Goal: Use online tool/utility: Utilize a website feature to perform a specific function

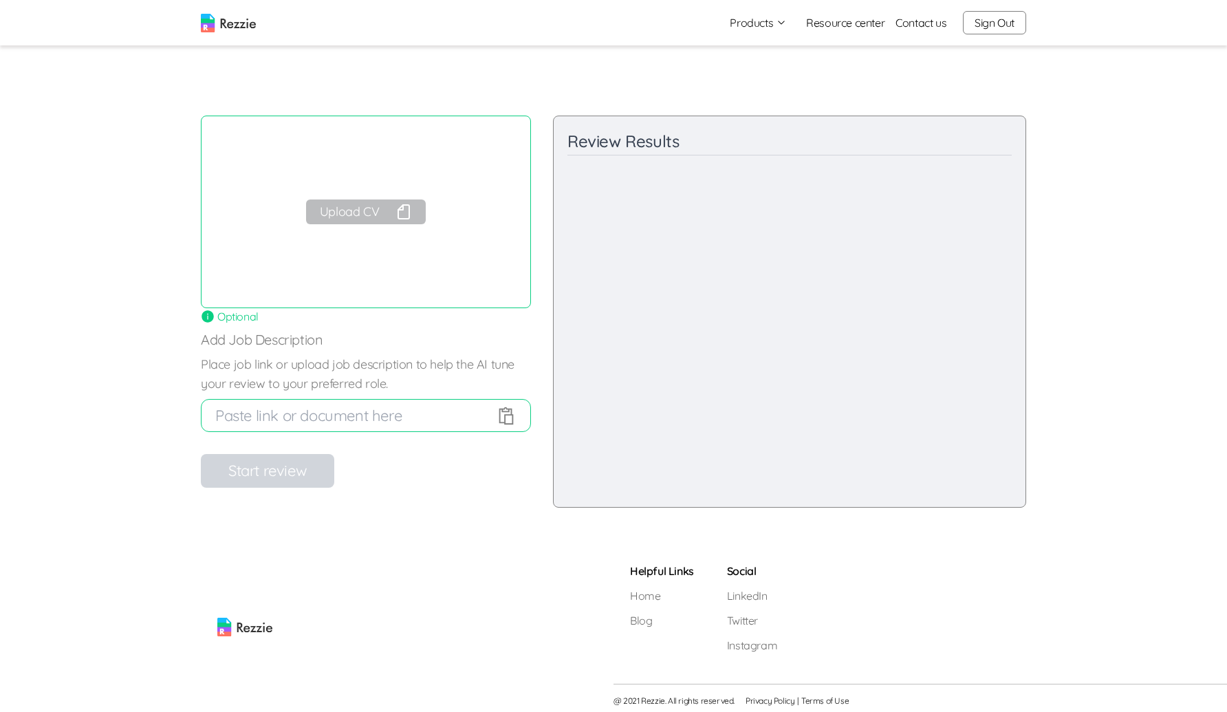
click at [391, 213] on button "Upload CV" at bounding box center [366, 211] width 120 height 25
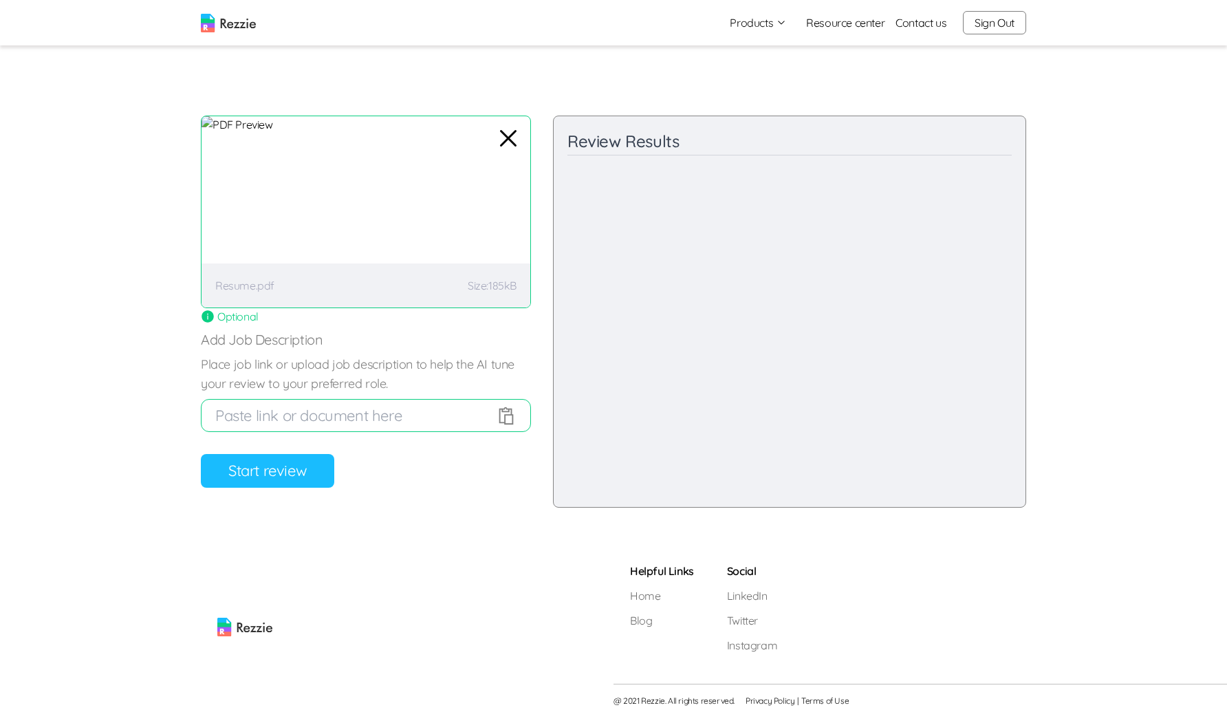
click at [291, 464] on button "Start review" at bounding box center [267, 471] width 133 height 34
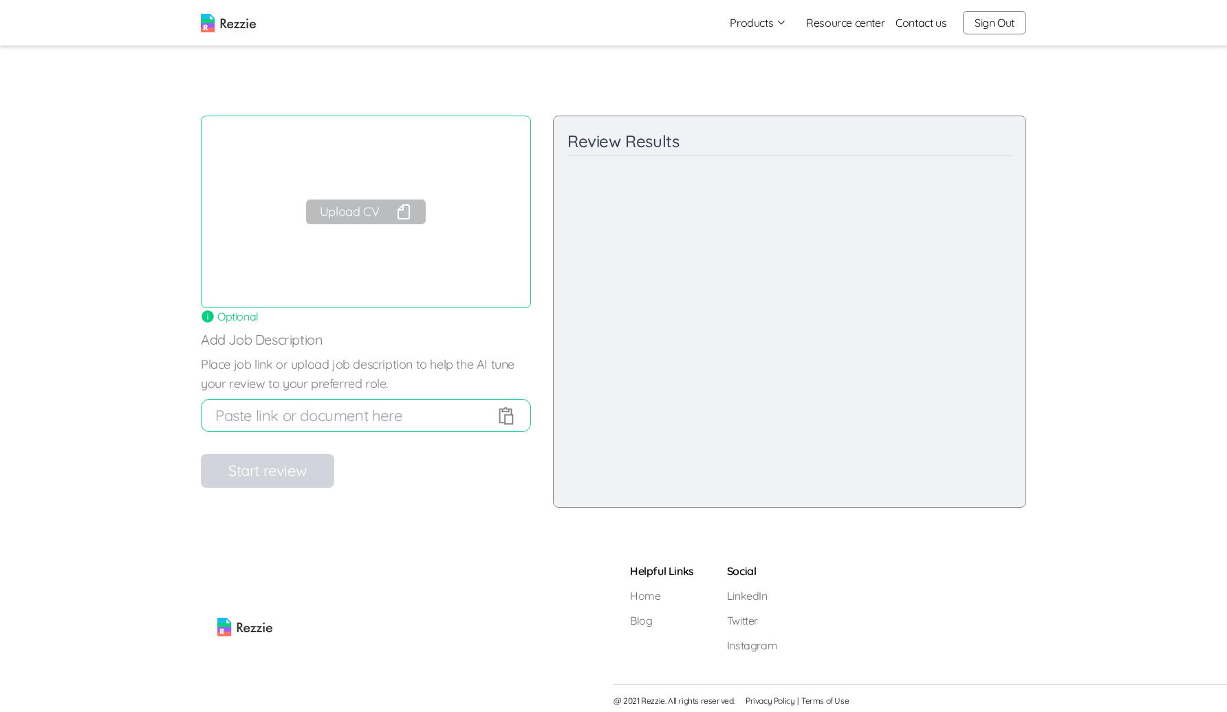
click at [376, 210] on button "Upload CV" at bounding box center [366, 211] width 120 height 25
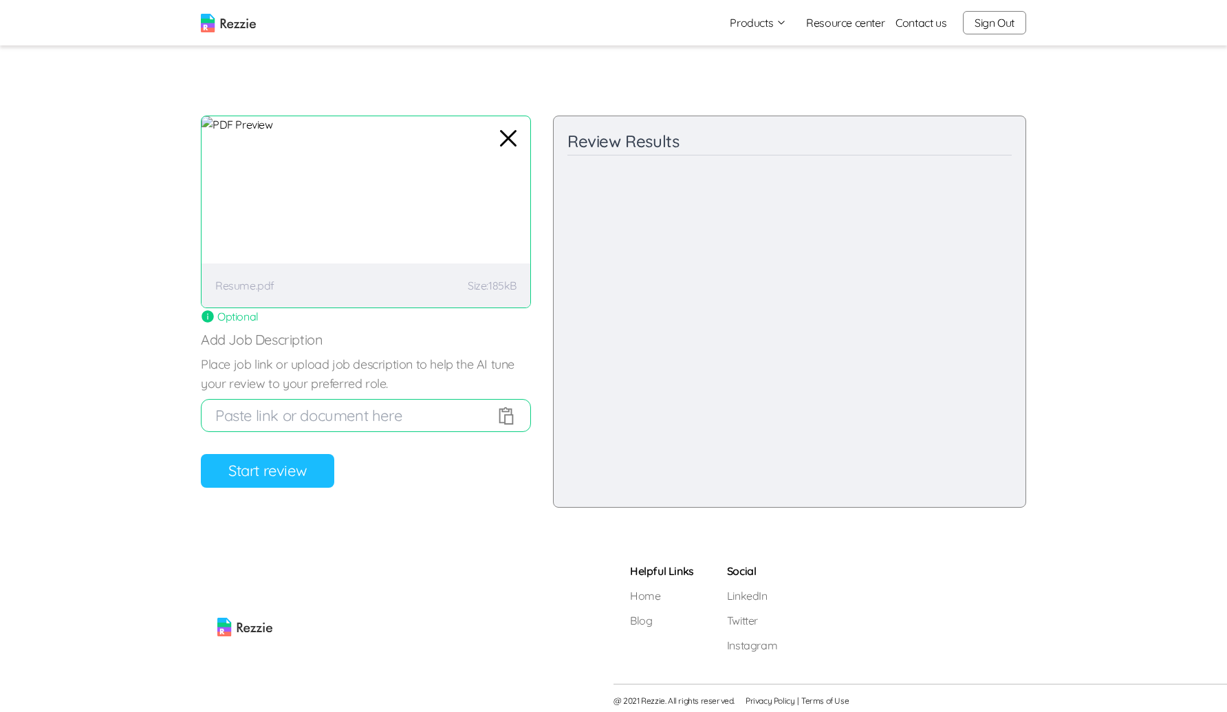
click at [258, 462] on button "Start review" at bounding box center [267, 471] width 133 height 34
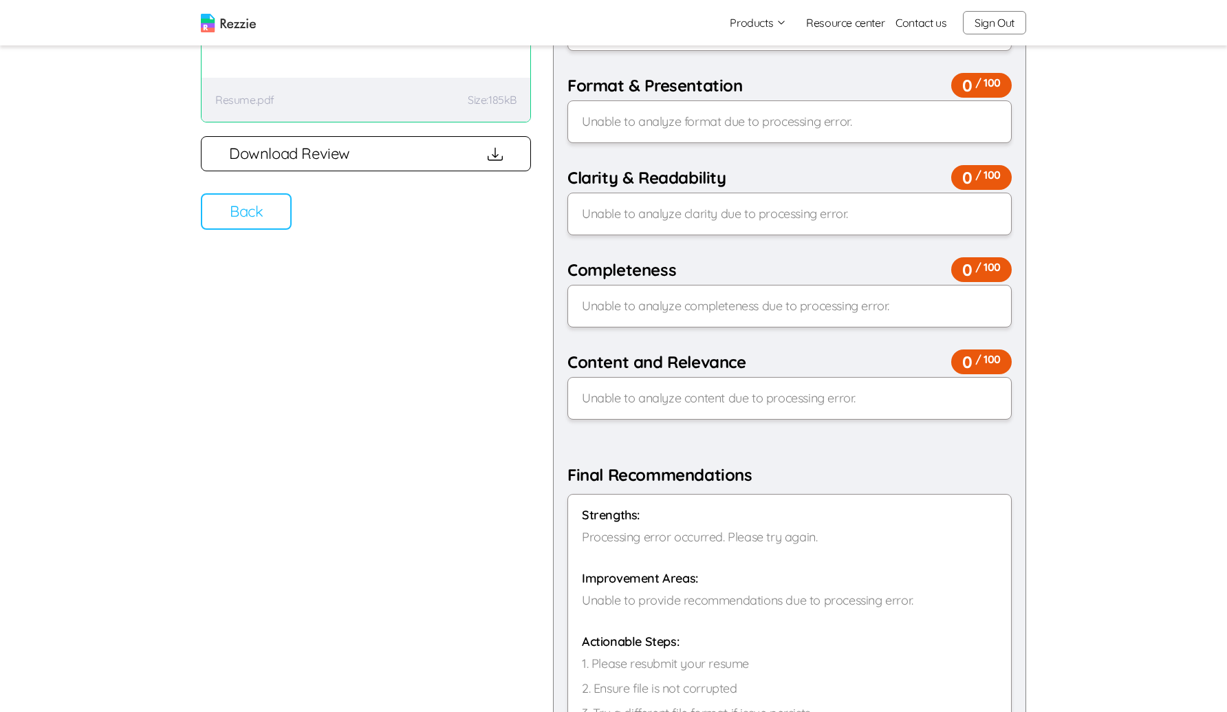
scroll to position [437, 0]
